Goal: Transaction & Acquisition: Obtain resource

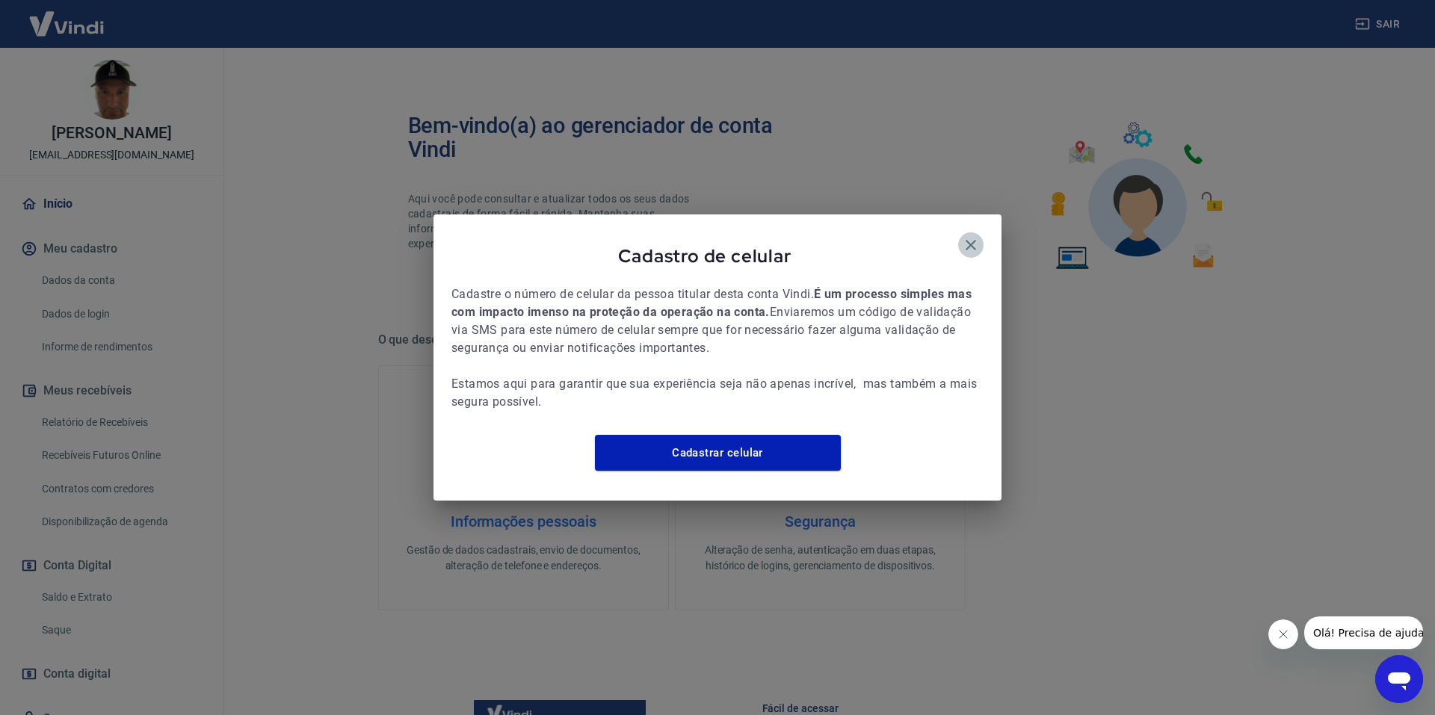
click at [968, 238] on icon "button" at bounding box center [971, 245] width 18 height 18
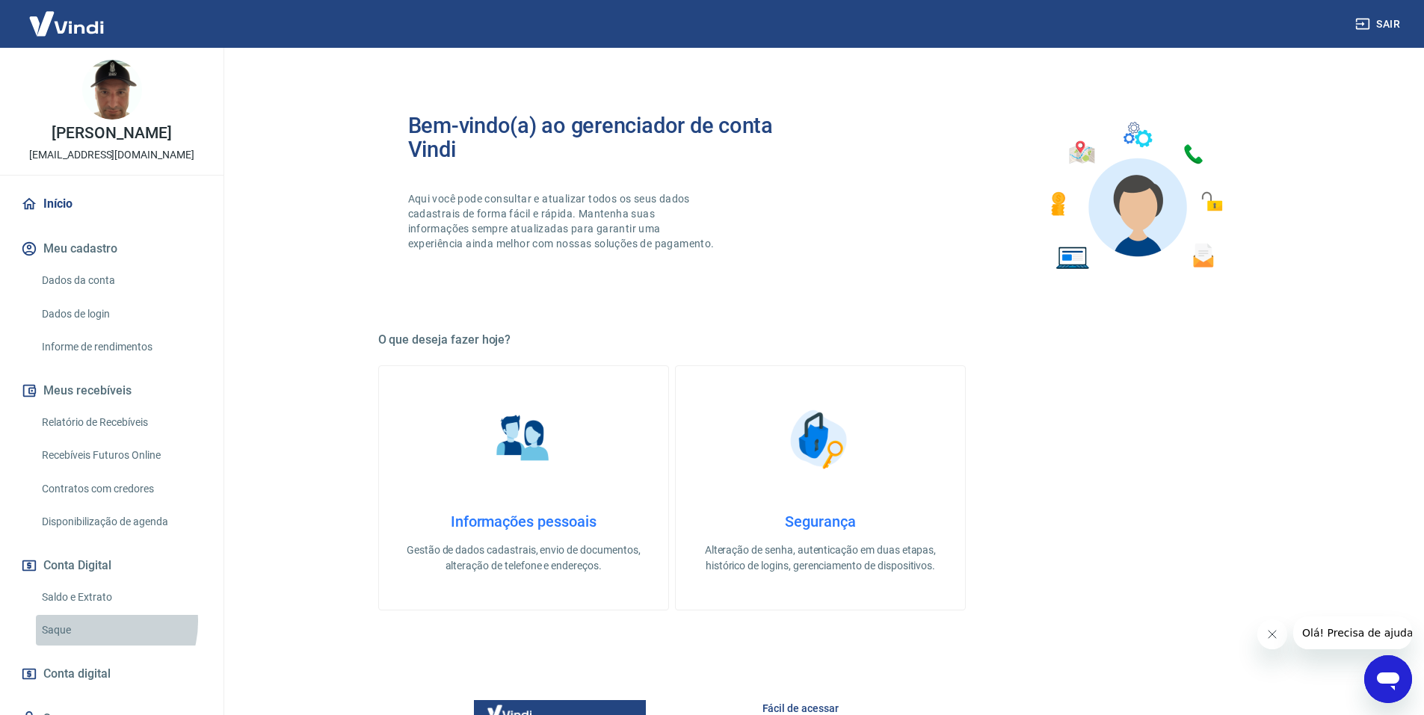
click at [92, 622] on link "Saque" at bounding box center [121, 630] width 170 height 31
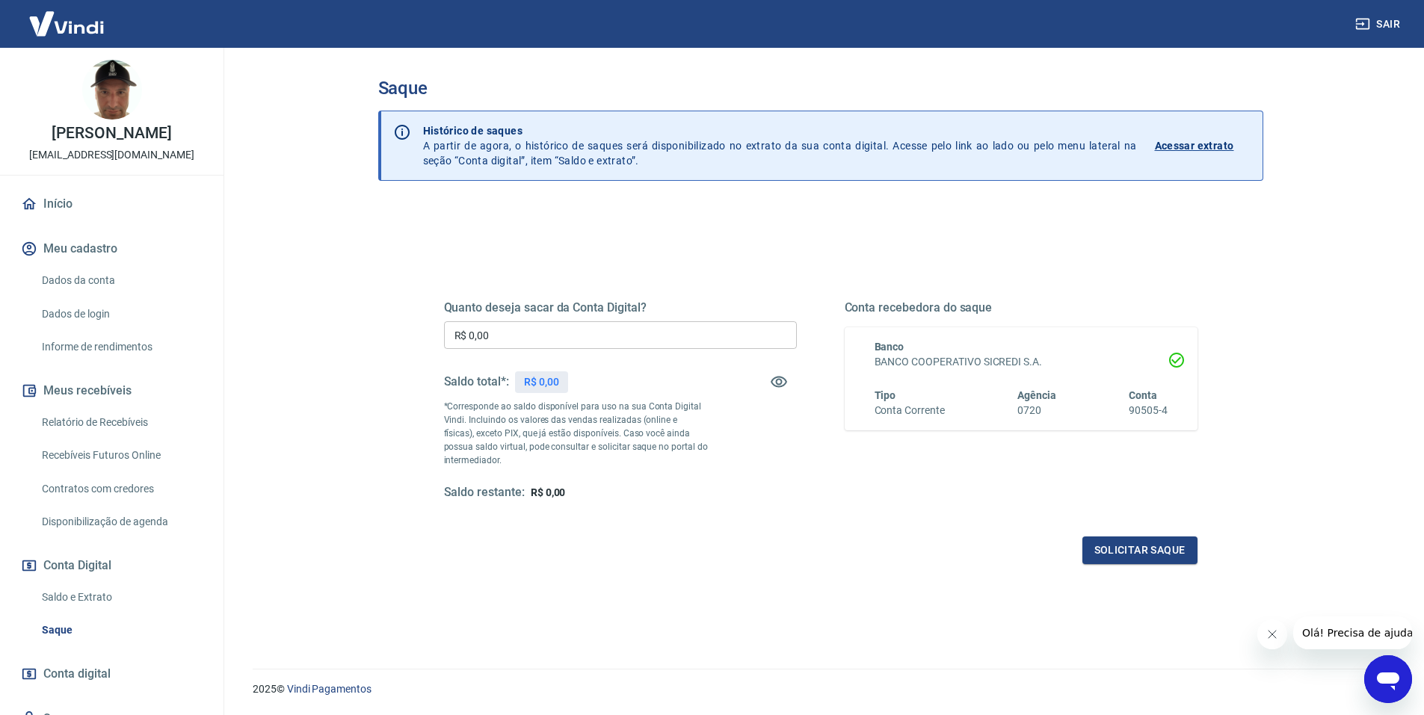
click at [65, 211] on link "Início" at bounding box center [112, 204] width 188 height 33
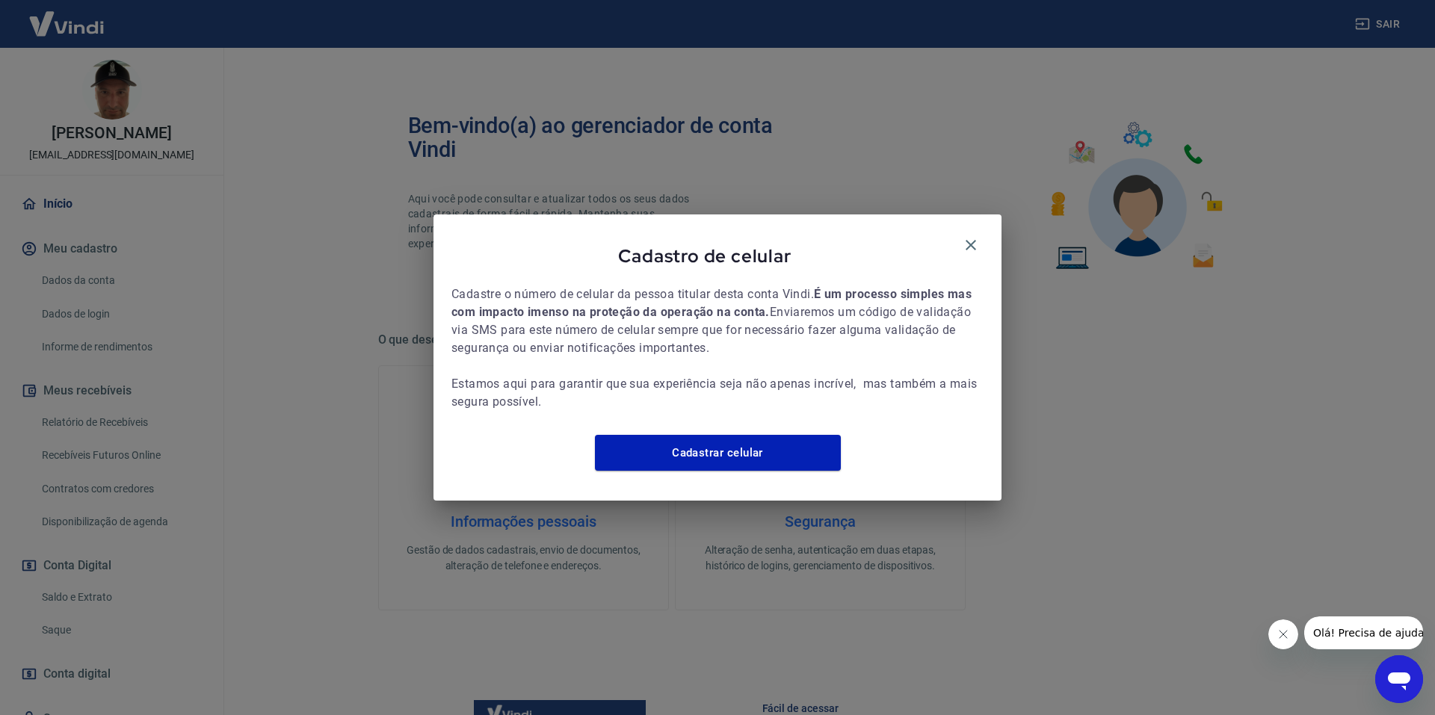
click at [99, 638] on div "Cadastro de celular Cadastre o número de celular da pessoa titular desta conta …" at bounding box center [717, 357] width 1435 height 715
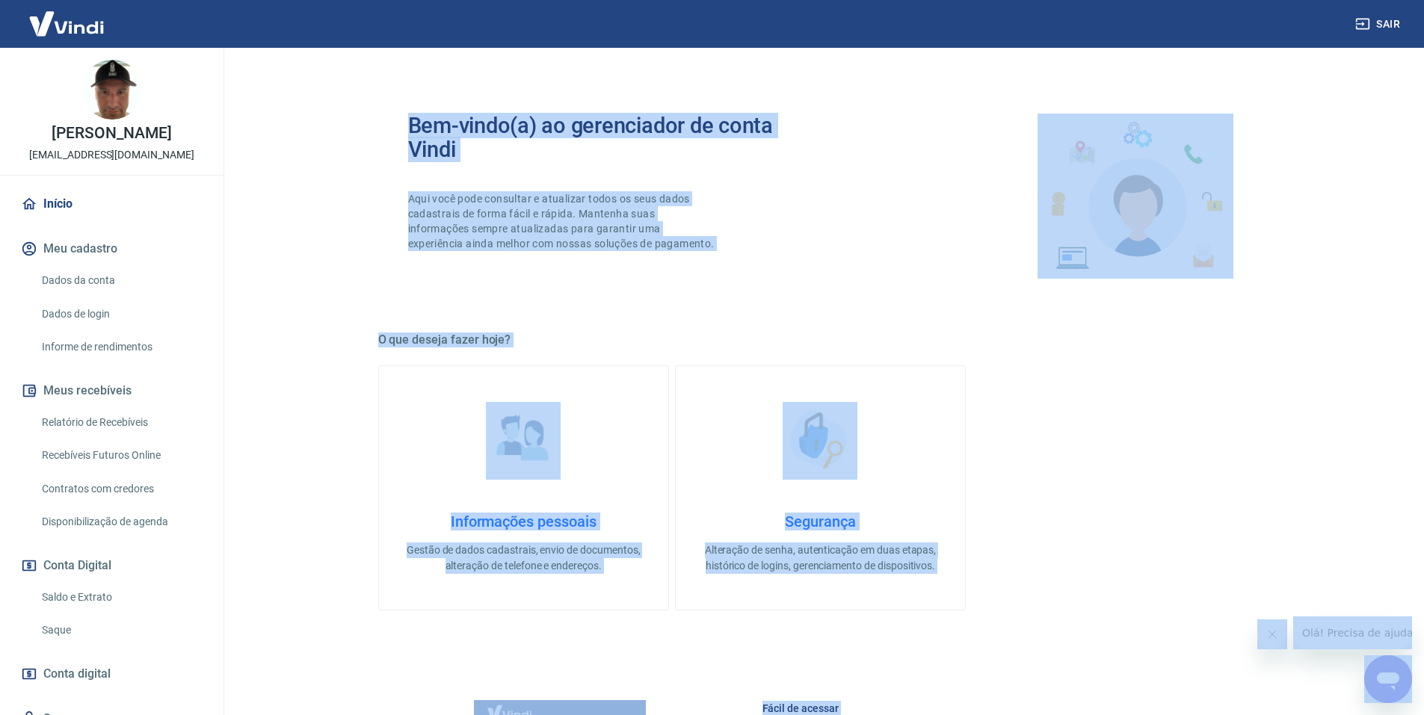
click at [99, 637] on link "Saque" at bounding box center [121, 630] width 170 height 31
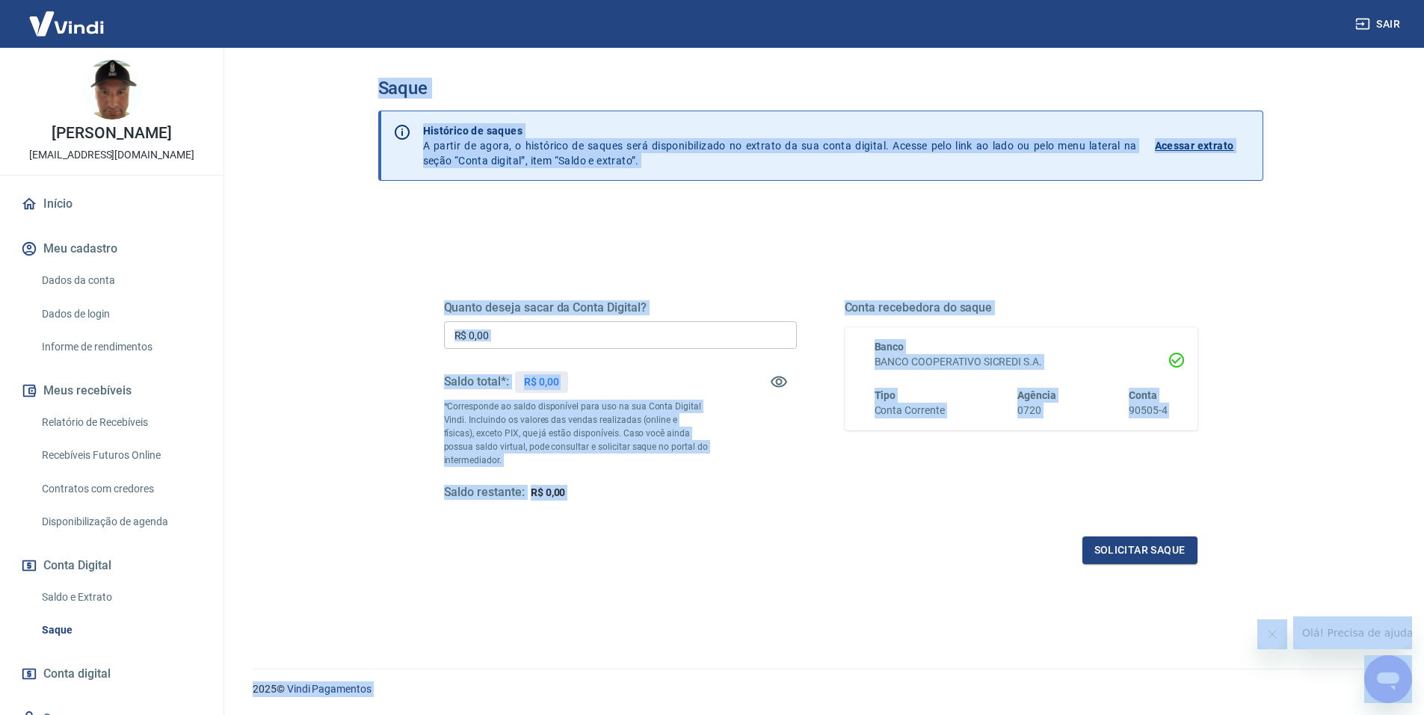
click at [458, 544] on div "Solicitar saque" at bounding box center [821, 551] width 754 height 28
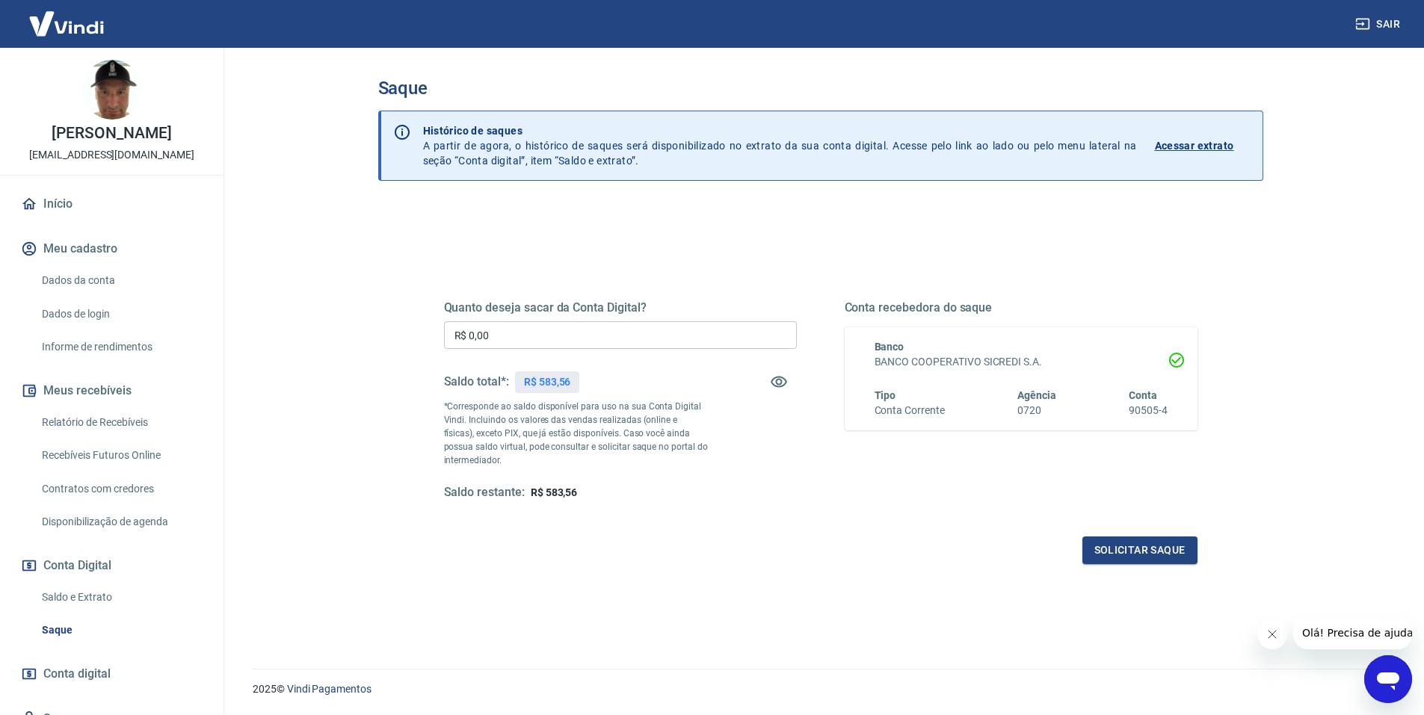
click at [541, 380] on p "R$ 583,56" at bounding box center [547, 383] width 47 height 16
copy div "R$ 583,56"
drag, startPoint x: 564, startPoint y: 334, endPoint x: 105, endPoint y: 310, distance: 459.7
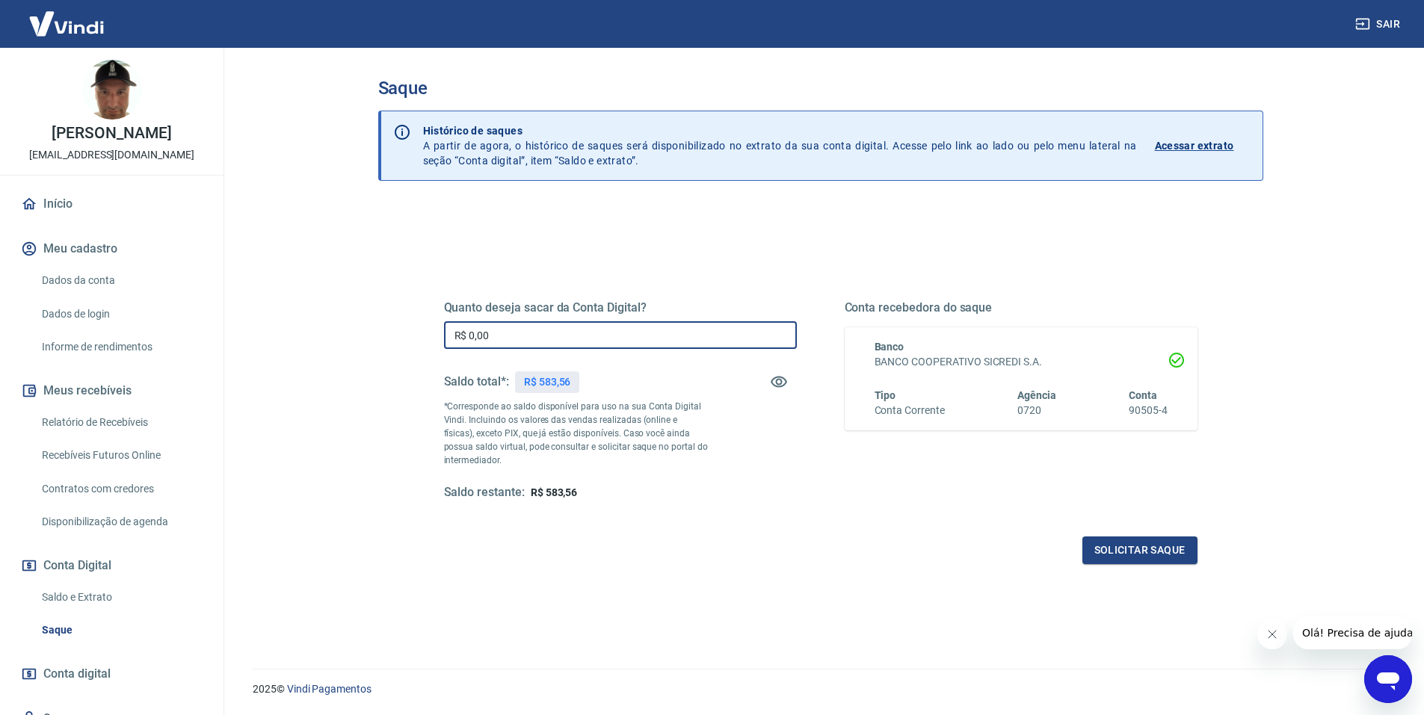
click at [195, 312] on div "Sair [PERSON_NAME] [EMAIL_ADDRESS][DOMAIN_NAME] Início Meu cadastro Dados da co…" at bounding box center [712, 357] width 1424 height 715
paste input "583,56"
type input "R$ 583,56"
click at [1112, 544] on button "Solicitar saque" at bounding box center [1140, 551] width 115 height 28
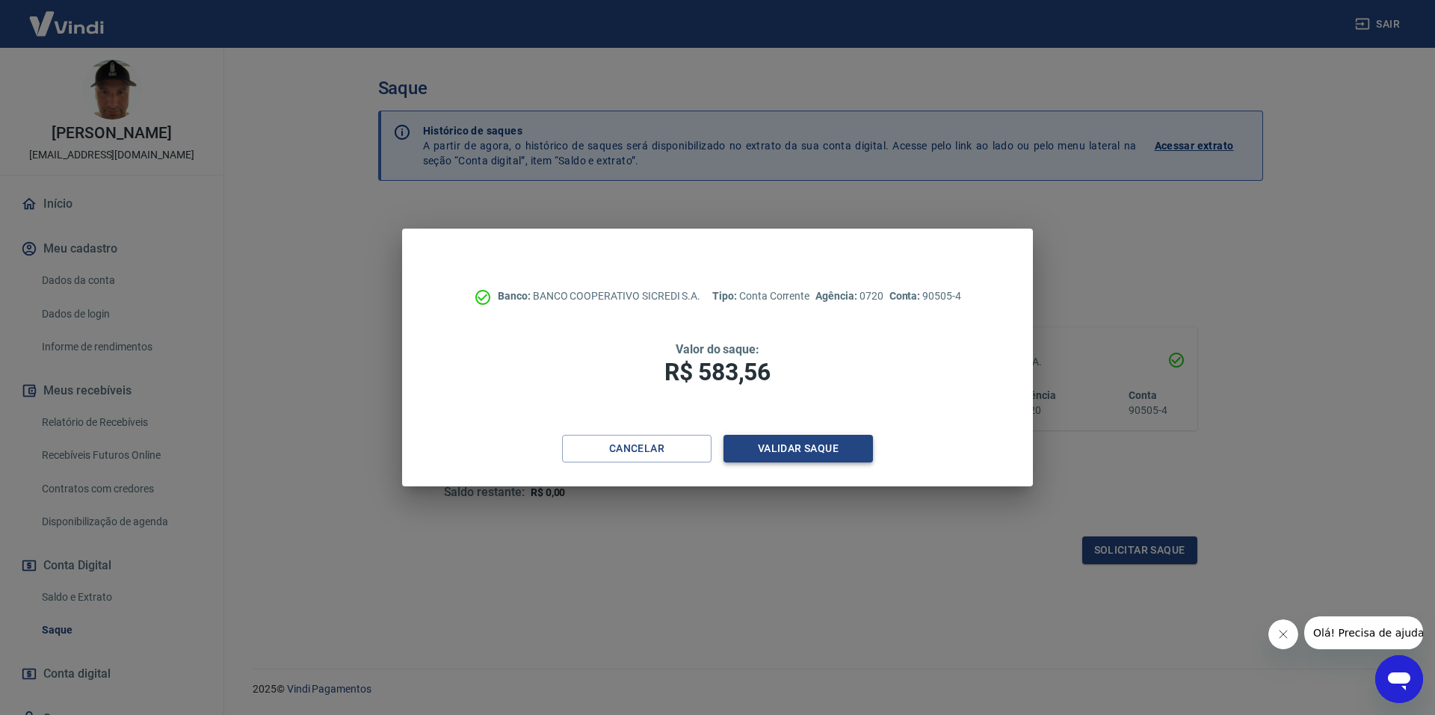
click at [809, 456] on button "Validar saque" at bounding box center [799, 449] width 150 height 28
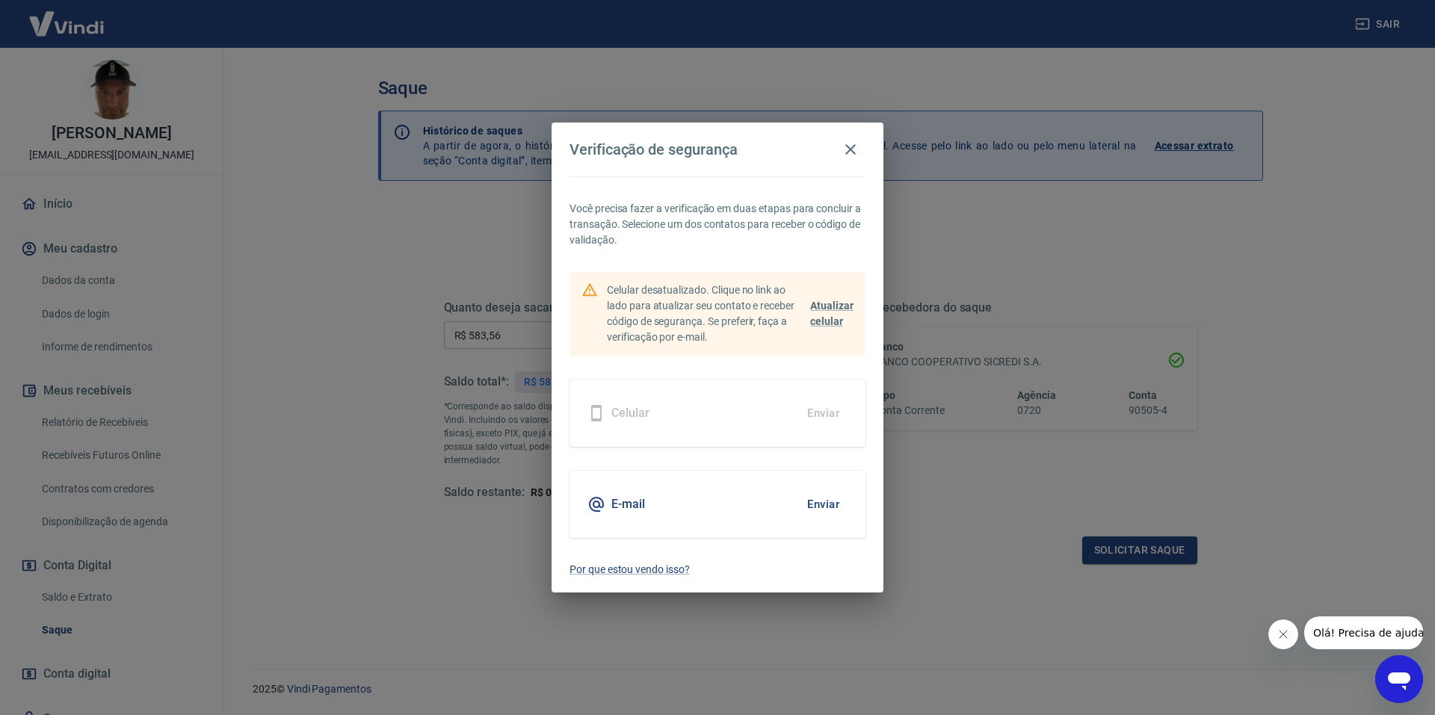
click at [822, 506] on button "Enviar" at bounding box center [823, 504] width 49 height 31
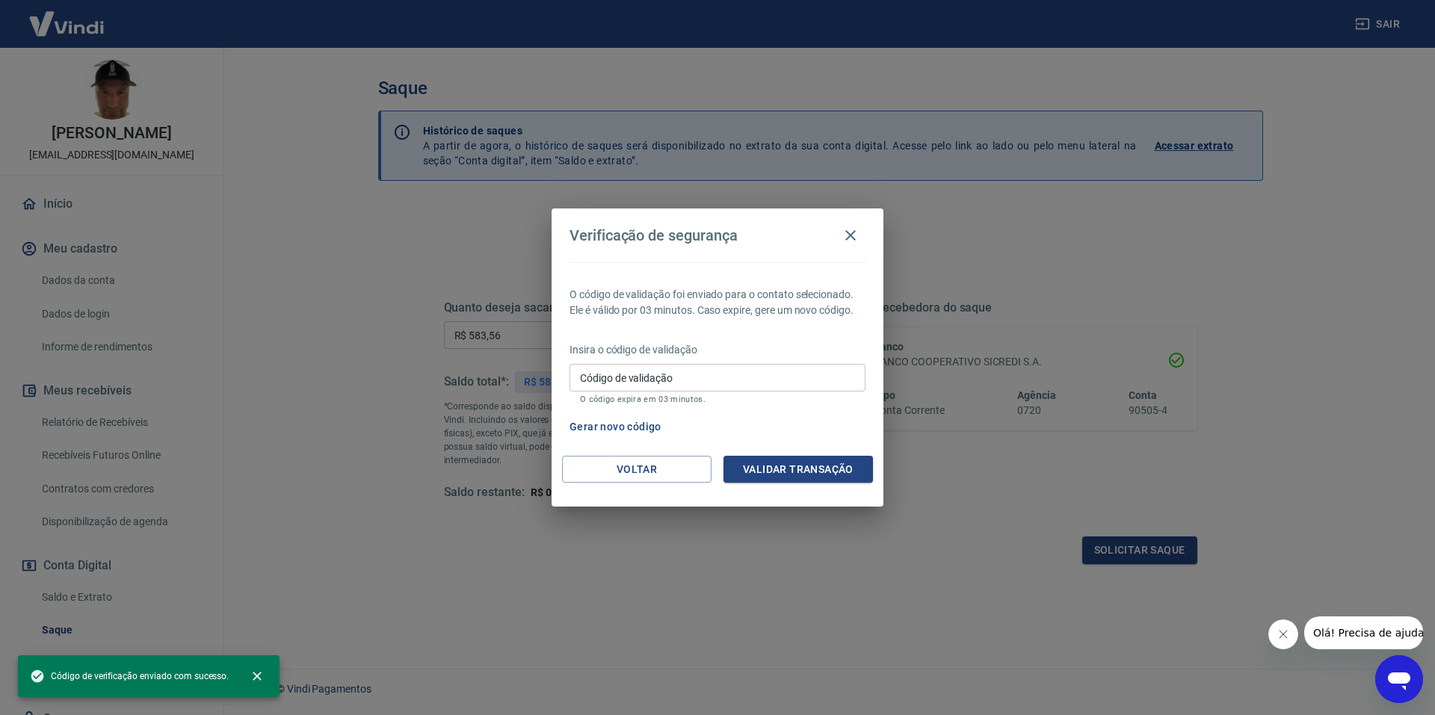
click at [664, 373] on input "Código de validação" at bounding box center [718, 378] width 296 height 28
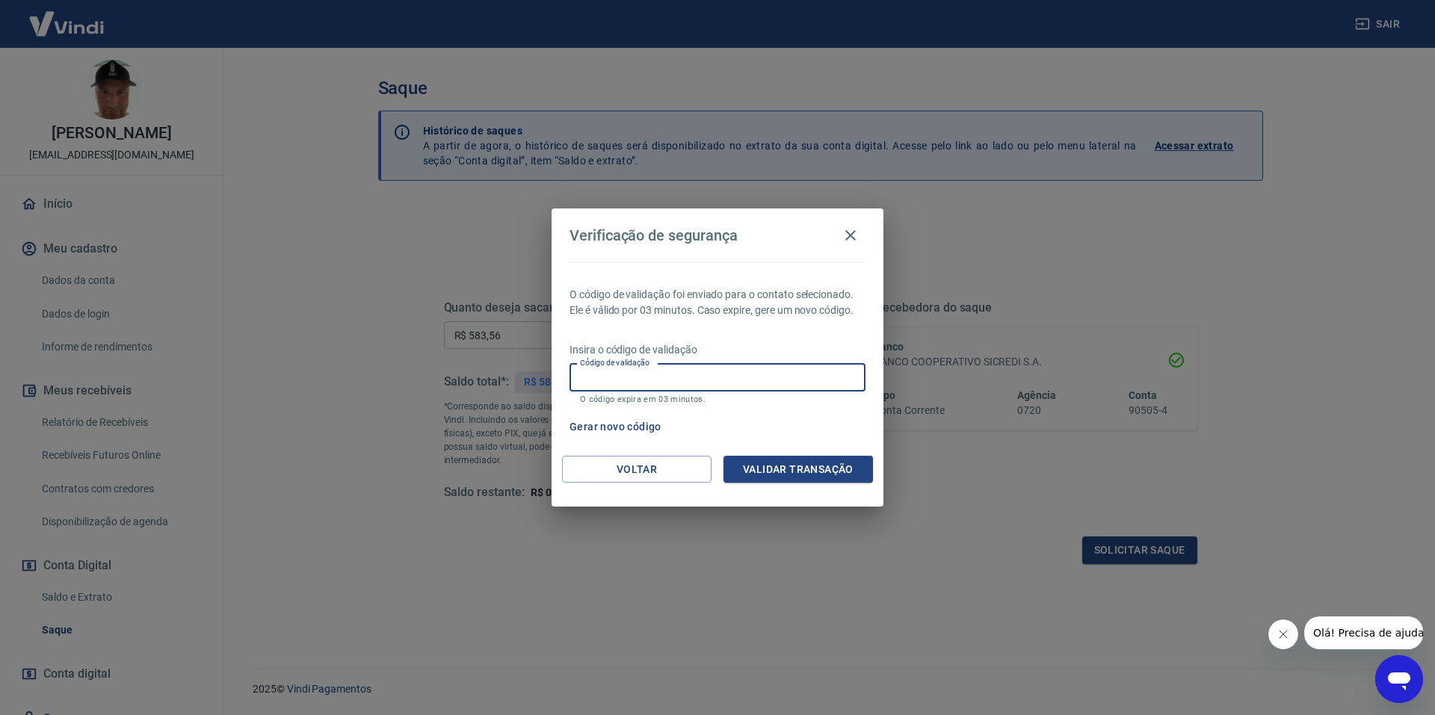
paste input "439498"
type input "439498"
click at [843, 472] on button "Validar transação" at bounding box center [799, 470] width 150 height 28
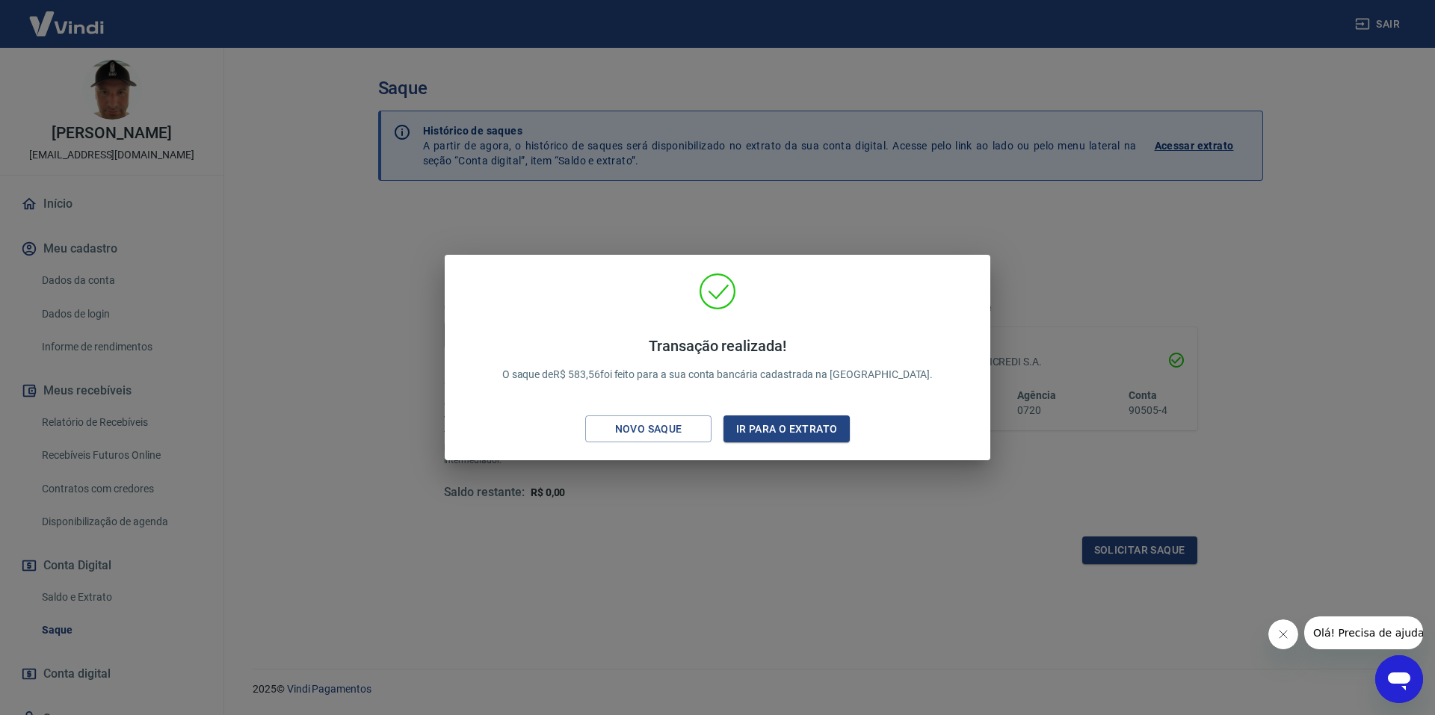
click at [375, 493] on div "Transação realizada! O saque de R$ 583,56 foi feito para a sua conta bancária c…" at bounding box center [717, 357] width 1435 height 715
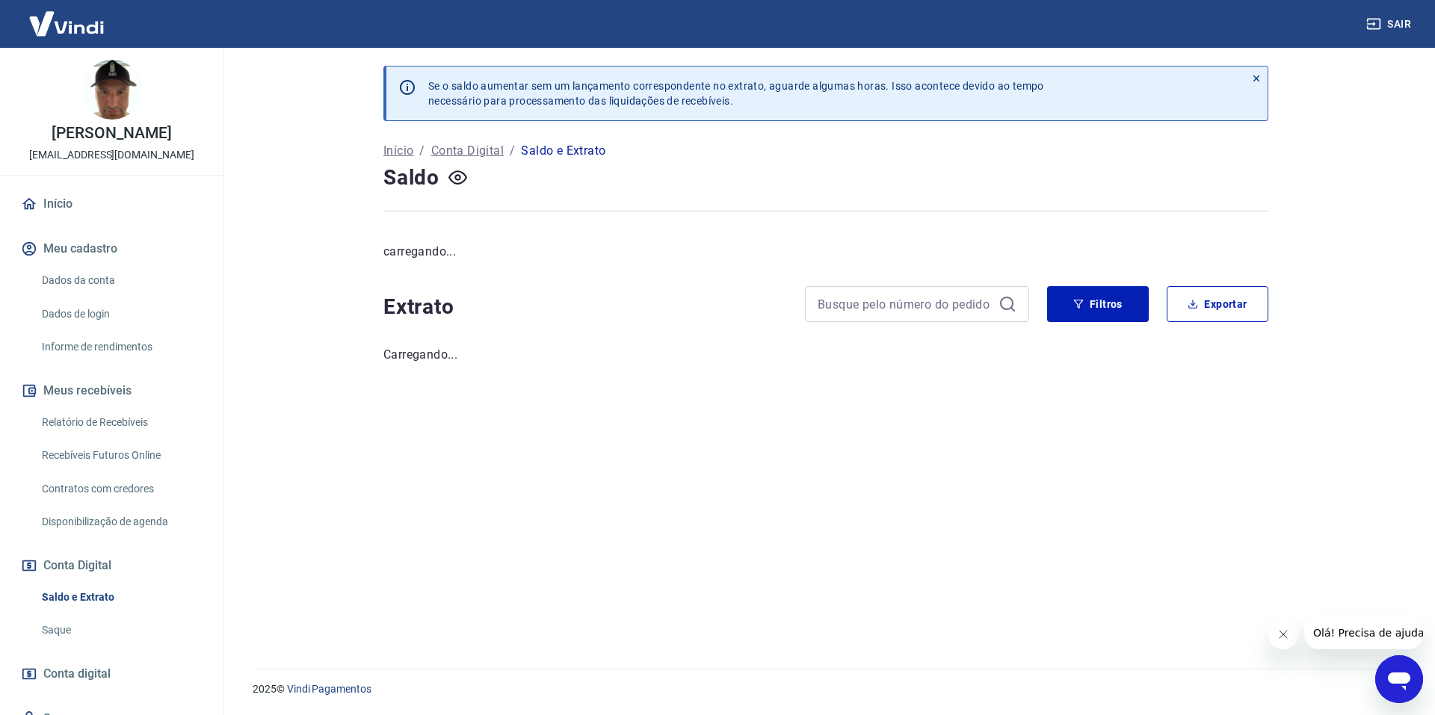
click at [62, 218] on link "Início" at bounding box center [112, 204] width 188 height 33
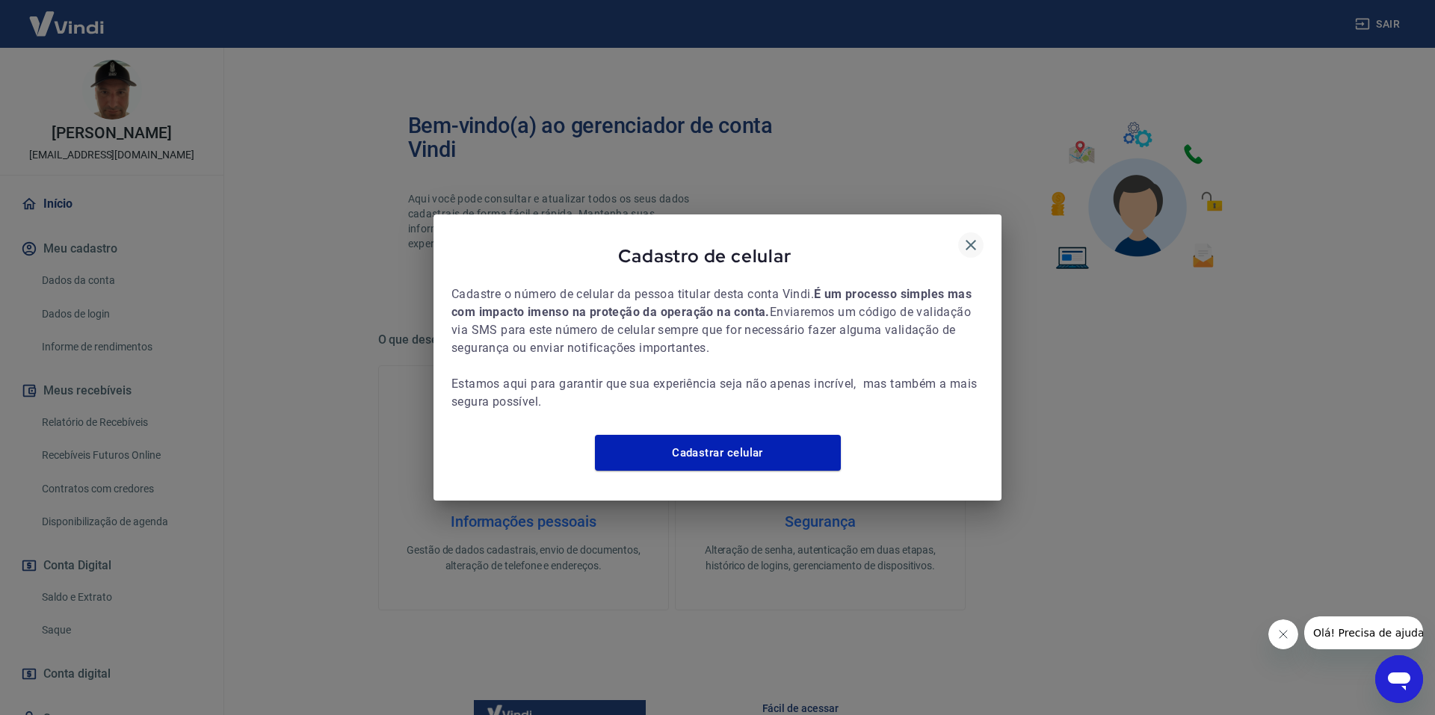
click at [970, 240] on icon "button" at bounding box center [971, 245] width 10 height 10
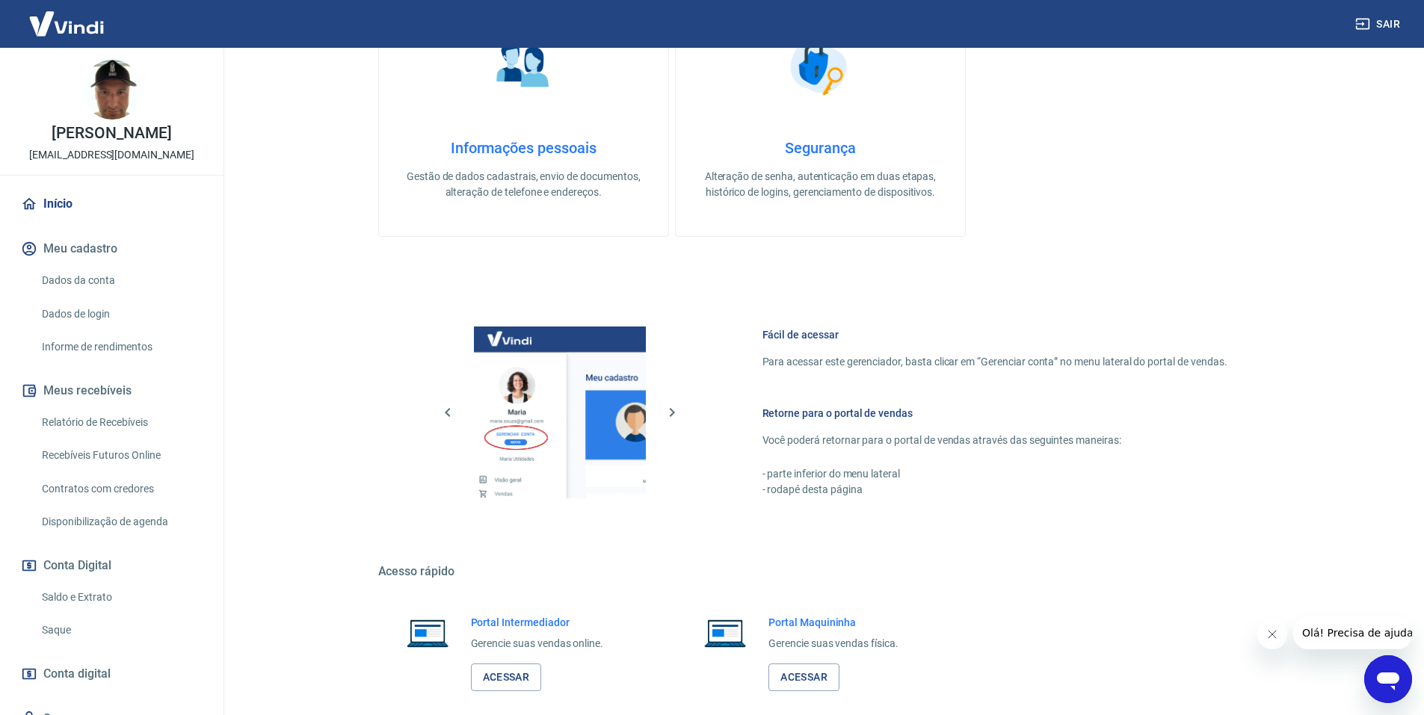
scroll to position [449, 0]
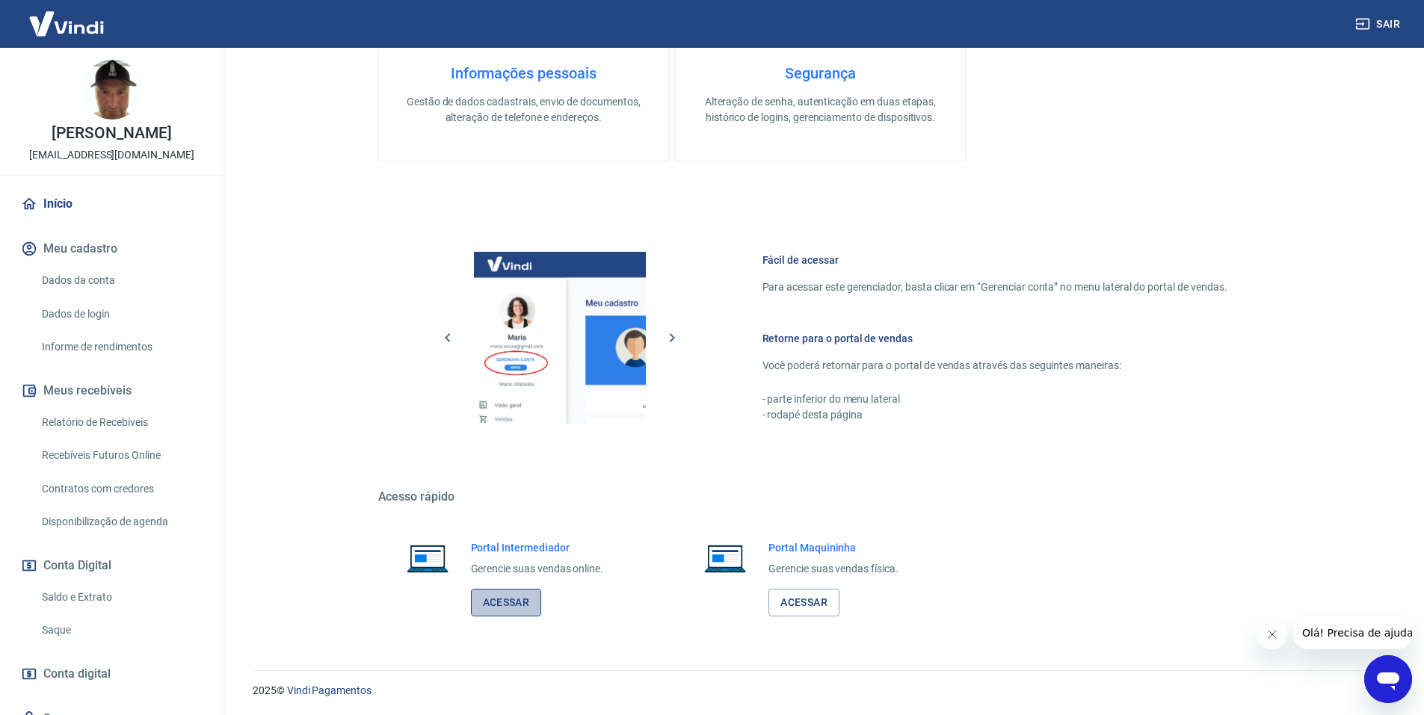
click at [503, 601] on link "Acessar" at bounding box center [506, 603] width 71 height 28
